Goal: Information Seeking & Learning: Learn about a topic

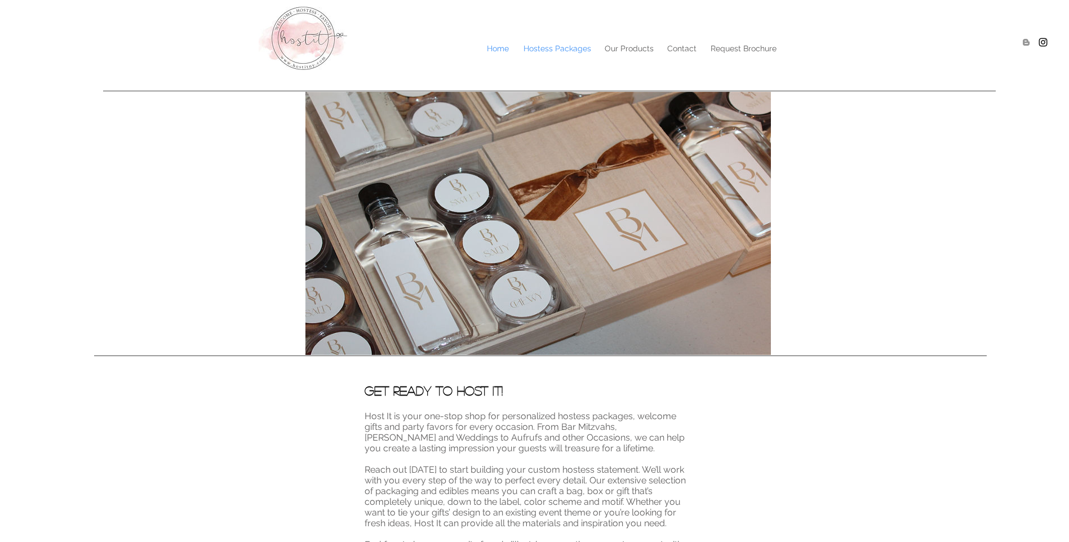
click at [562, 49] on p "Hostess Packages" at bounding box center [557, 48] width 79 height 17
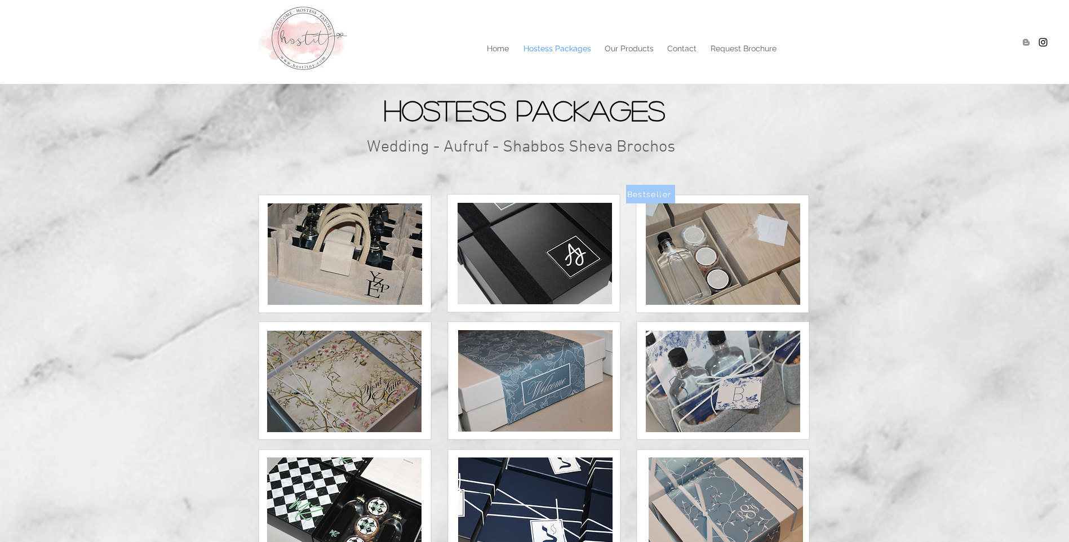
click at [713, 256] on img at bounding box center [723, 254] width 154 height 101
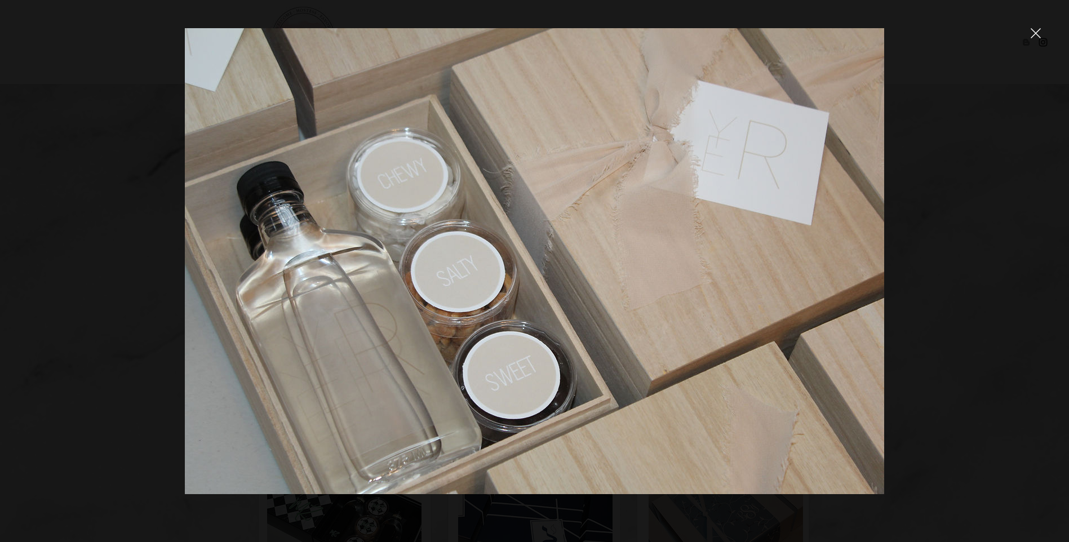
click at [1028, 28] on div at bounding box center [534, 271] width 1069 height 542
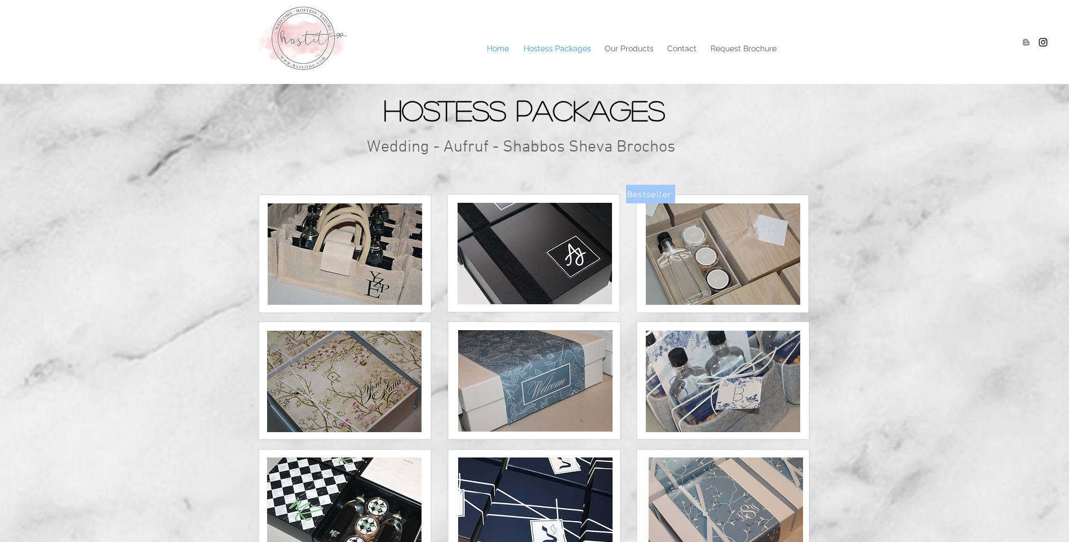
click at [502, 51] on p "Home" at bounding box center [497, 48] width 33 height 17
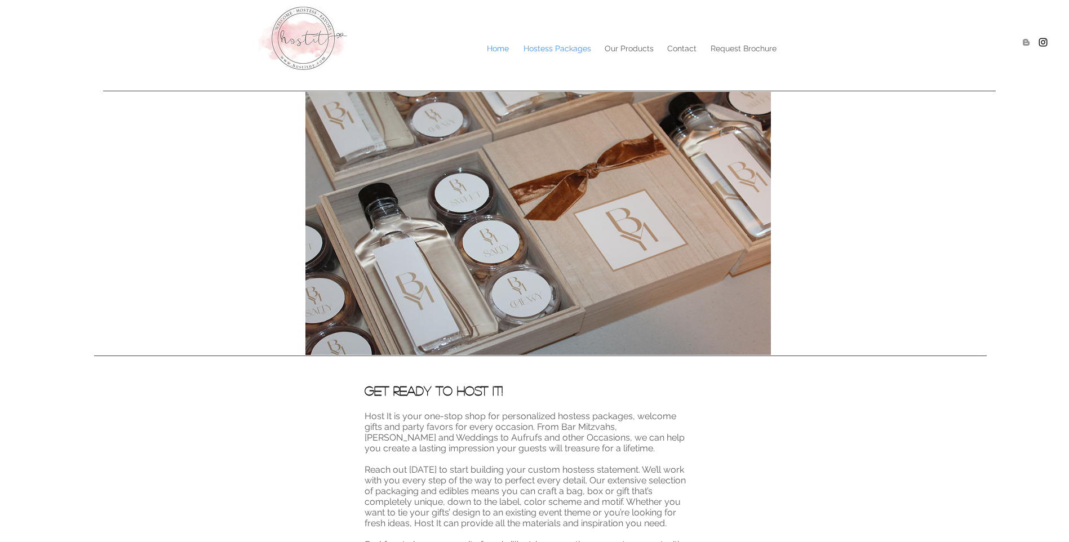
click at [572, 50] on p "Hostess Packages" at bounding box center [557, 48] width 79 height 17
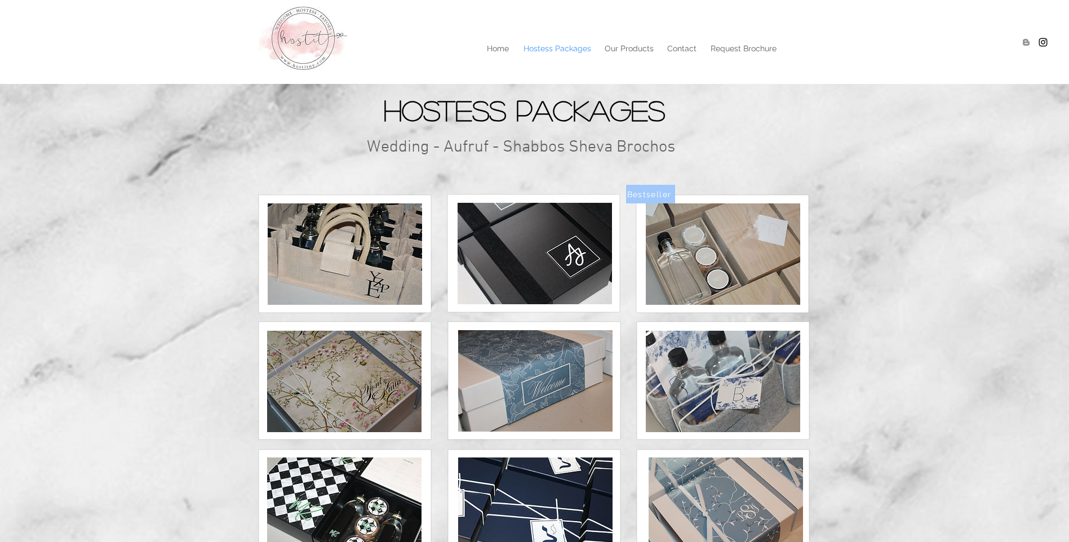
click at [379, 272] on img at bounding box center [345, 254] width 154 height 101
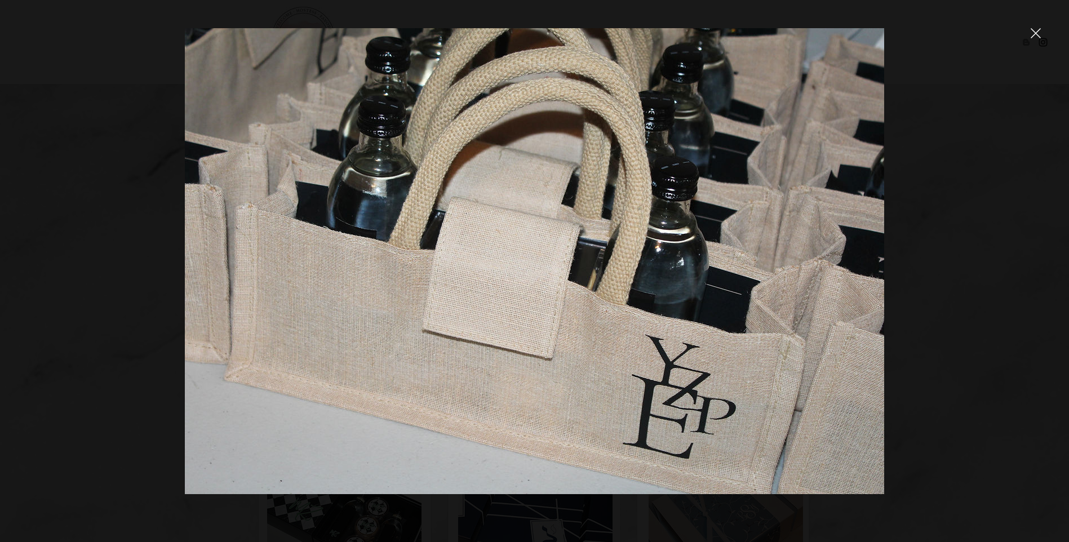
click at [1041, 34] on icon "close" at bounding box center [1036, 33] width 10 height 10
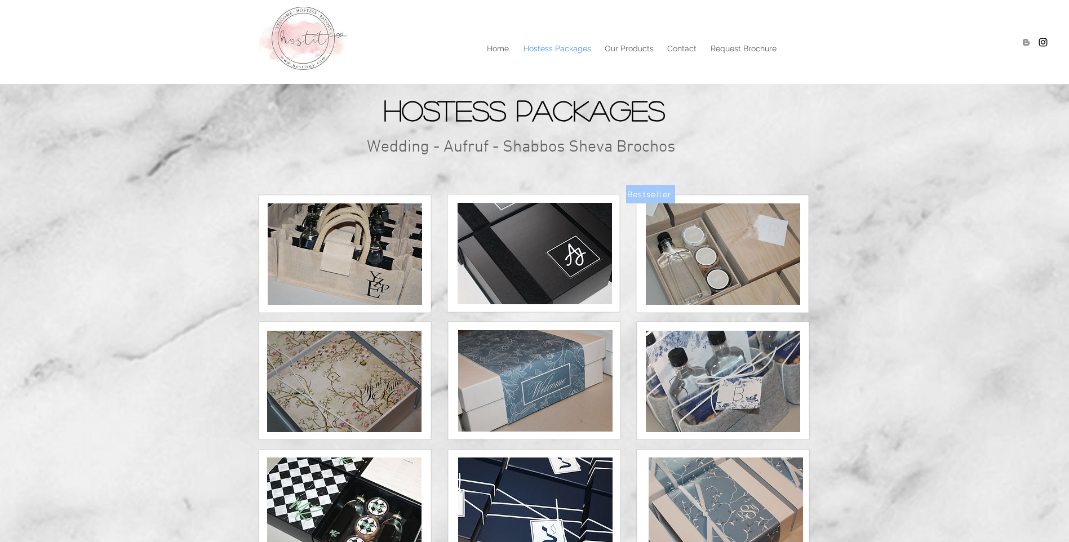
drag, startPoint x: 203, startPoint y: 400, endPoint x: 227, endPoint y: 368, distance: 39.9
click at [204, 400] on div at bounding box center [534, 375] width 1069 height 406
click at [679, 51] on p "Contact" at bounding box center [682, 48] width 41 height 17
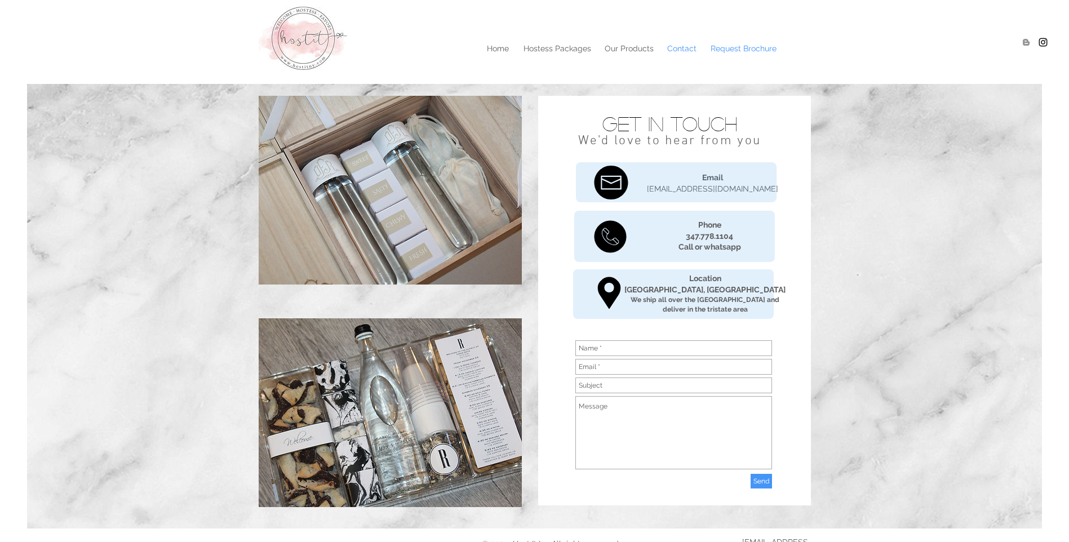
click at [736, 48] on p "Request Brochure" at bounding box center [743, 48] width 77 height 17
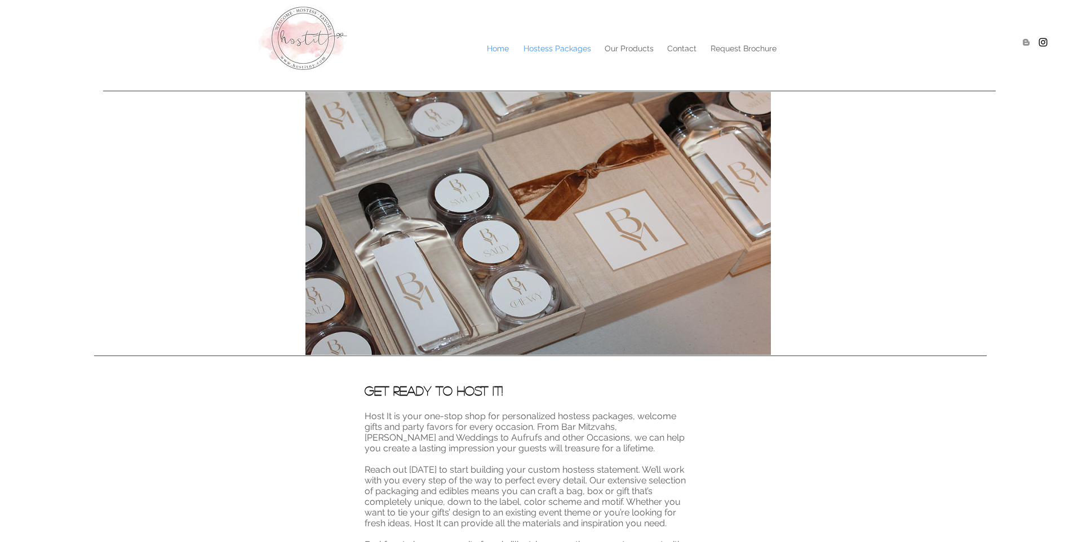
click at [550, 45] on p "Hostess Packages" at bounding box center [557, 48] width 79 height 17
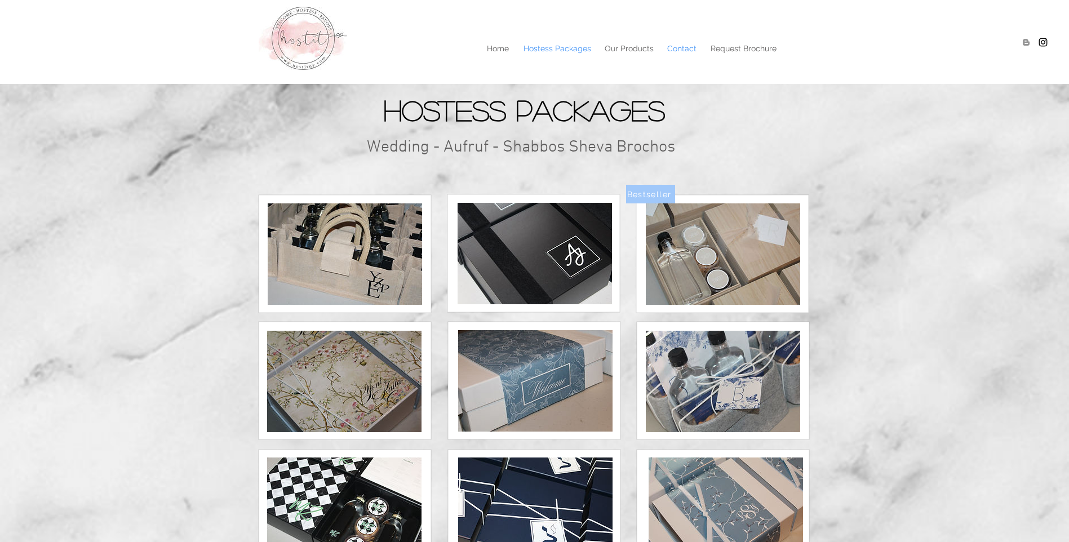
click at [683, 47] on p "Contact" at bounding box center [682, 48] width 41 height 17
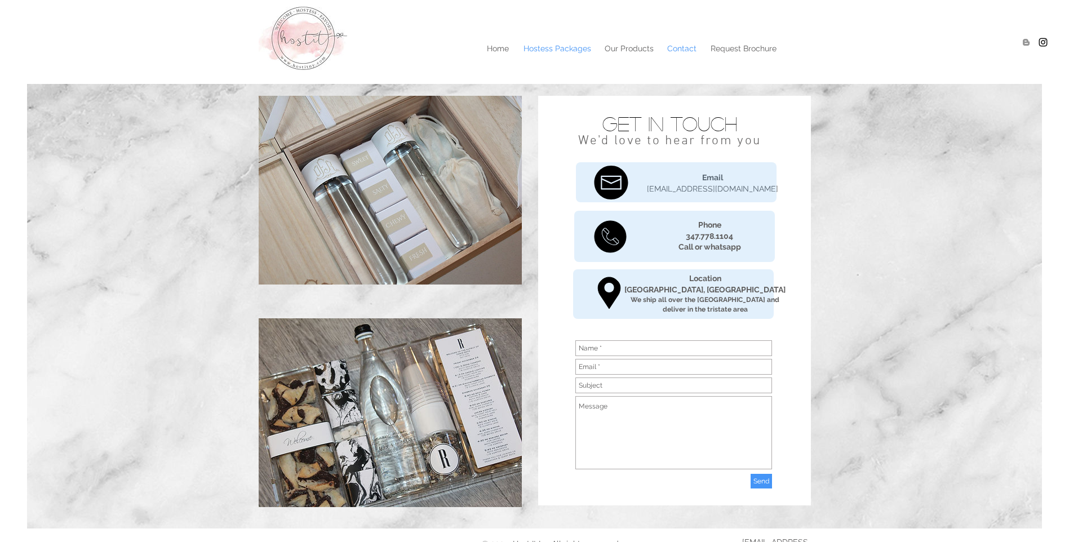
click at [563, 46] on p "Hostess Packages" at bounding box center [557, 48] width 79 height 17
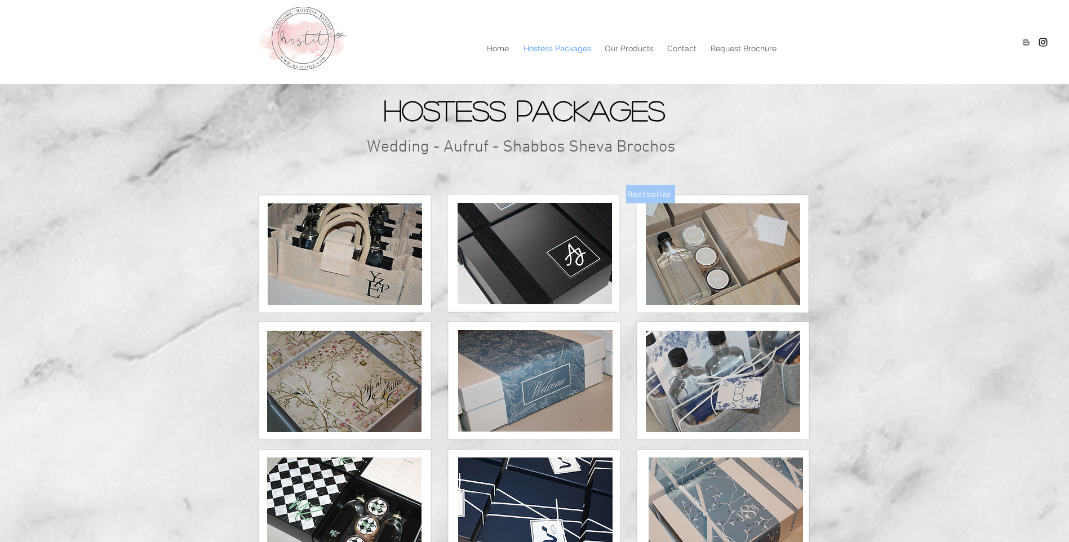
click at [356, 240] on img at bounding box center [345, 254] width 154 height 101
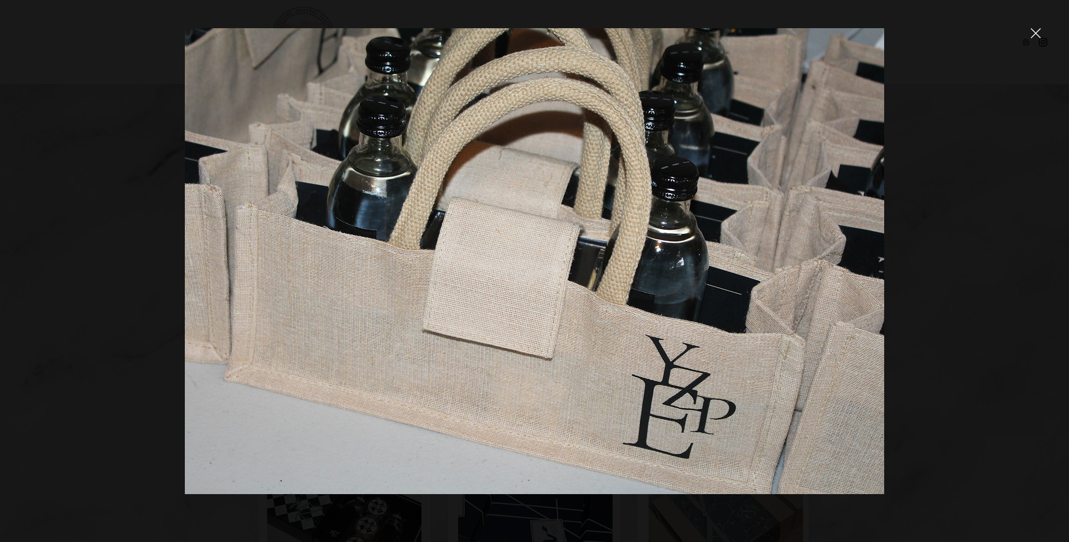
click at [1032, 28] on icon "close" at bounding box center [1036, 33] width 10 height 10
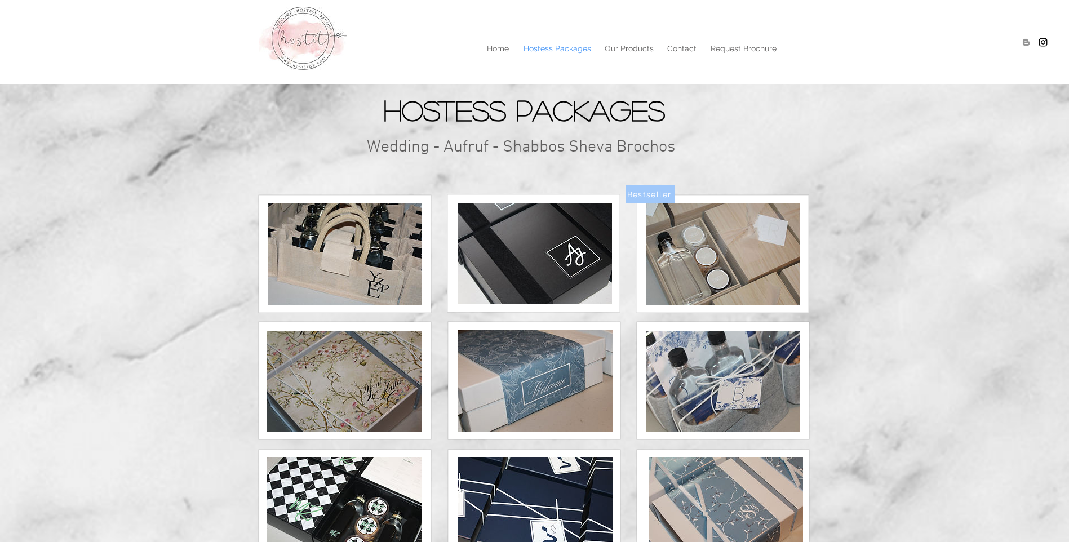
click at [582, 236] on img at bounding box center [535, 253] width 154 height 101
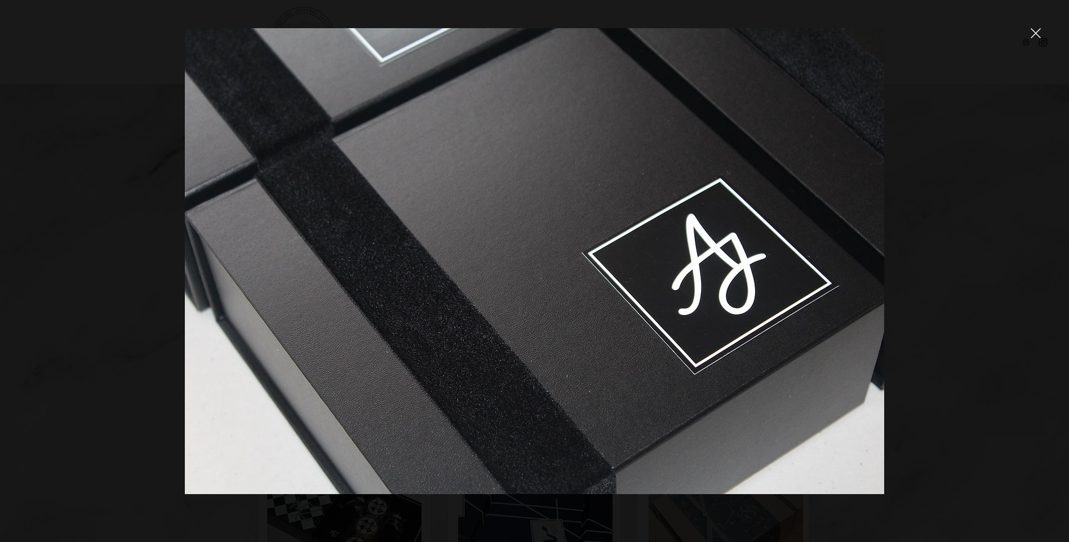
click at [1035, 34] on icon "close" at bounding box center [1037, 34] width 10 height 10
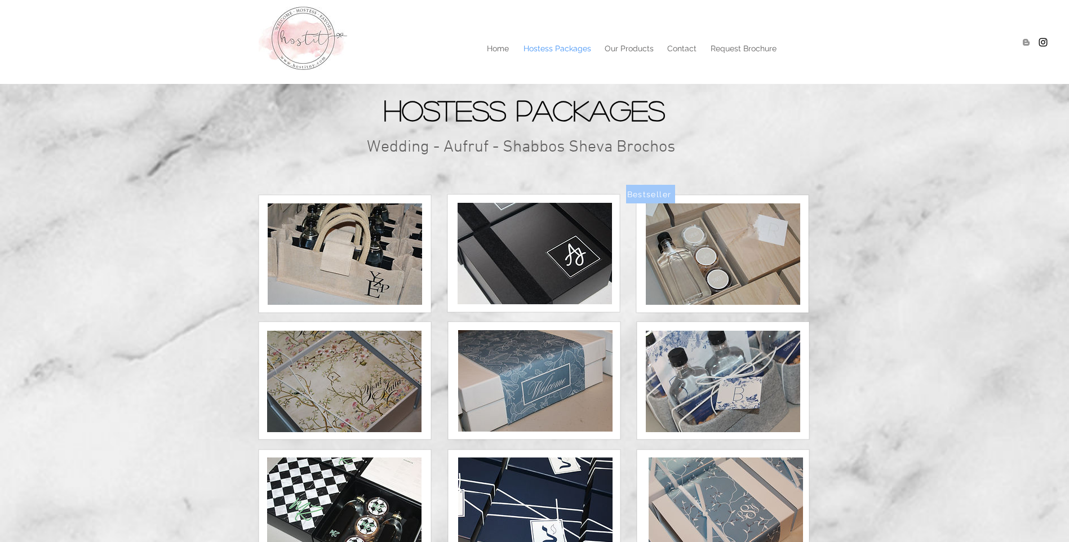
click at [716, 257] on img at bounding box center [723, 254] width 154 height 101
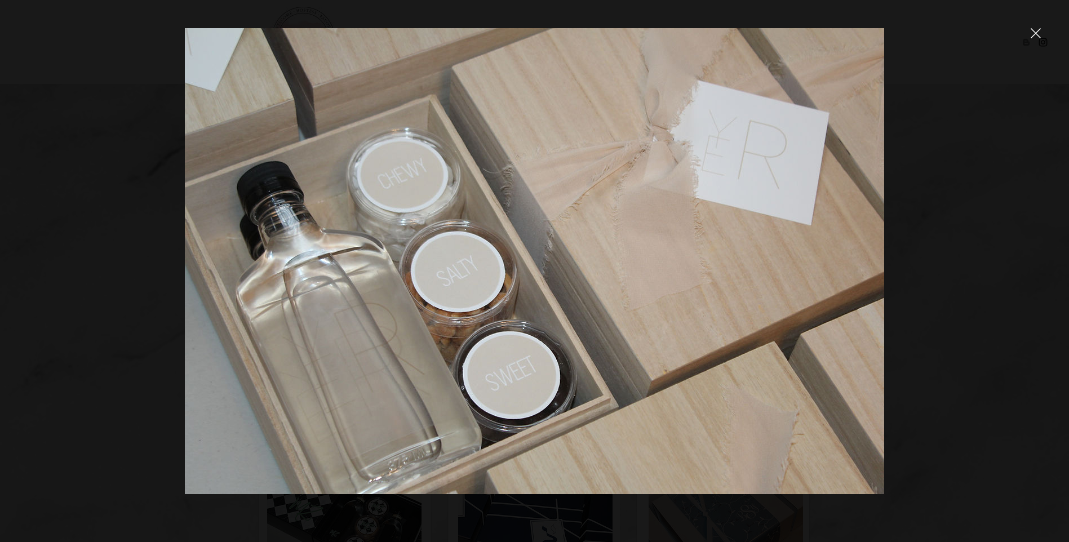
click at [1038, 37] on icon "close" at bounding box center [1036, 33] width 10 height 10
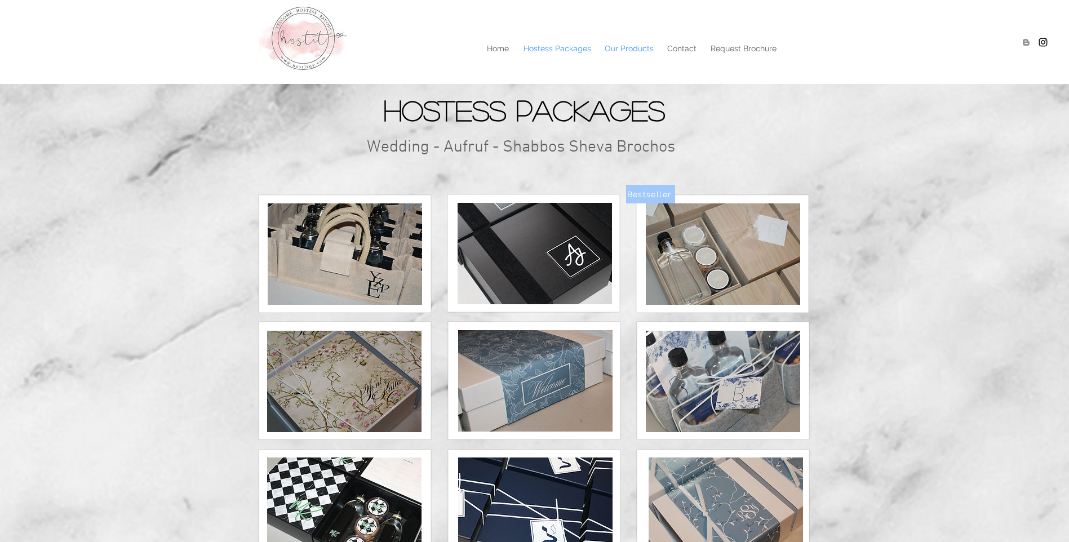
click at [635, 52] on p "Our Products" at bounding box center [629, 48] width 60 height 17
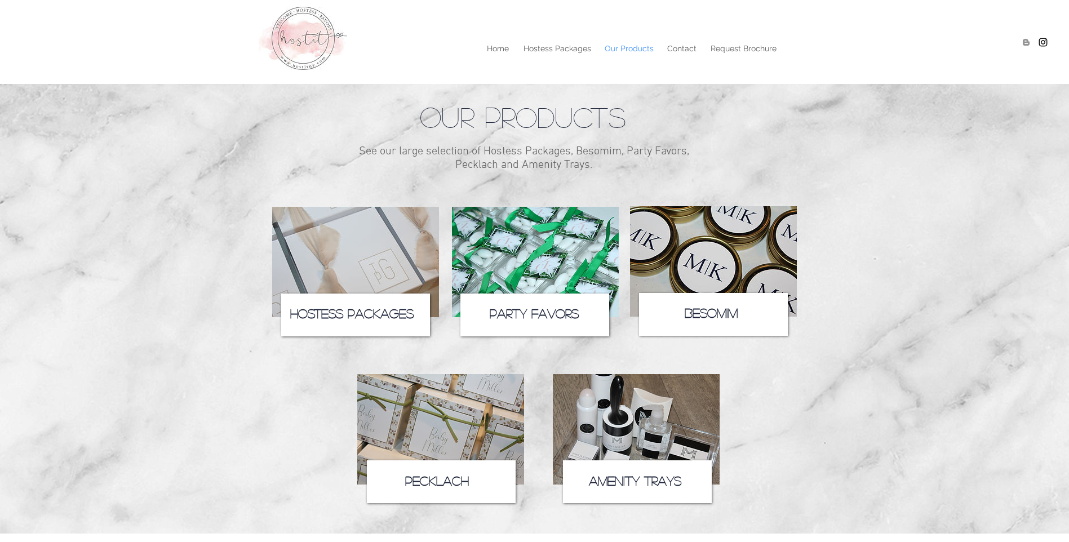
click at [375, 316] on span "Hostess Packages" at bounding box center [351, 313] width 123 height 12
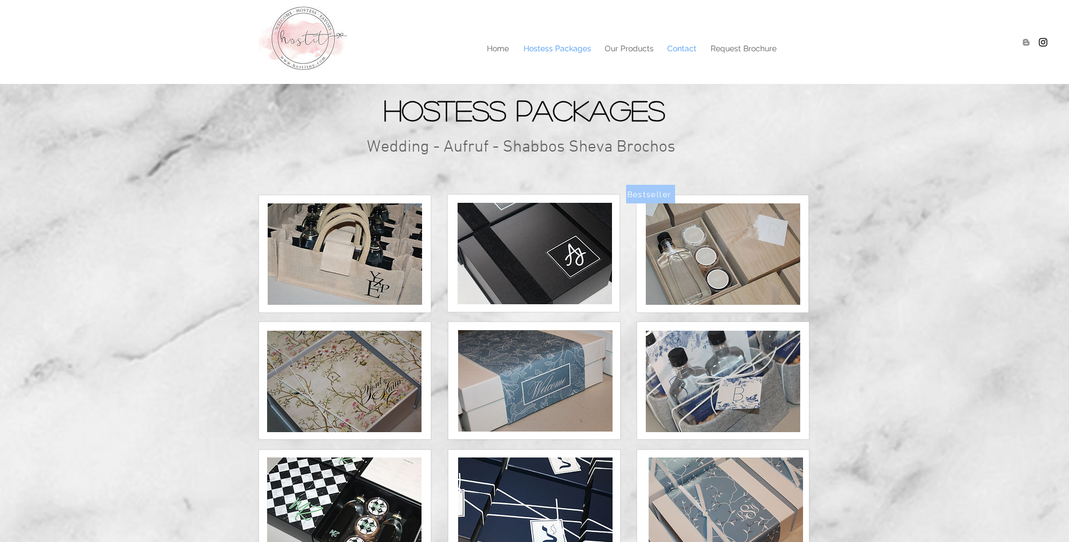
click at [688, 46] on p "Contact" at bounding box center [682, 48] width 41 height 17
